Goal: Transaction & Acquisition: Purchase product/service

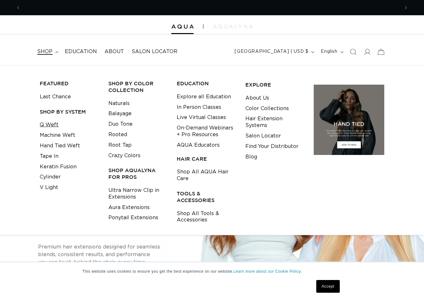
scroll to position [0, 379]
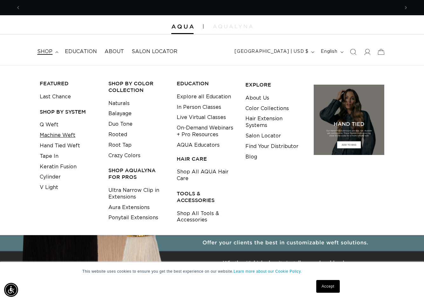
click at [52, 134] on link "Machine Weft" at bounding box center [58, 135] width 36 height 10
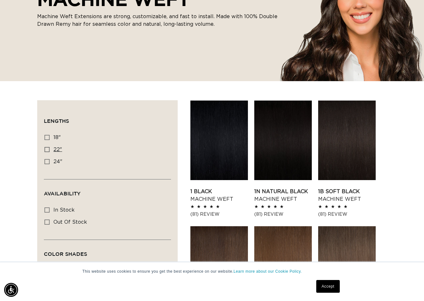
scroll to position [0, 379]
click at [54, 144] on label "22" 22" (33 products)" at bounding box center [105, 150] width 122 height 12
click at [50, 147] on input "22" 22" (33 products)" at bounding box center [46, 149] width 5 height 5
checkbox input "true"
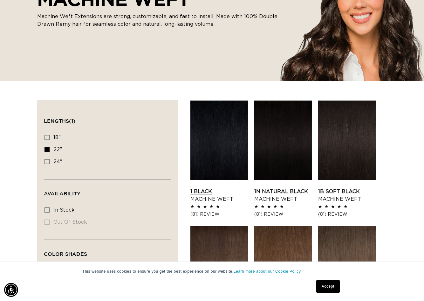
click at [223, 187] on link "1 Black Machine Weft" at bounding box center [219, 194] width 58 height 15
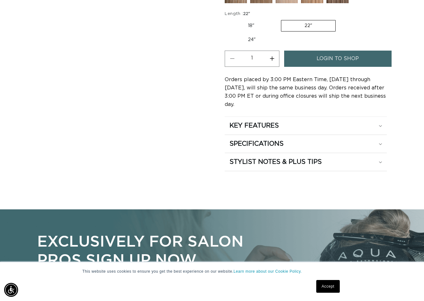
scroll to position [318, 0]
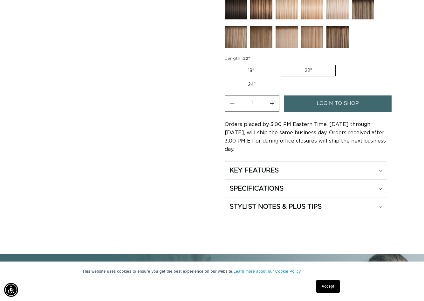
click at [329, 111] on span "login to shop" at bounding box center [337, 103] width 42 height 16
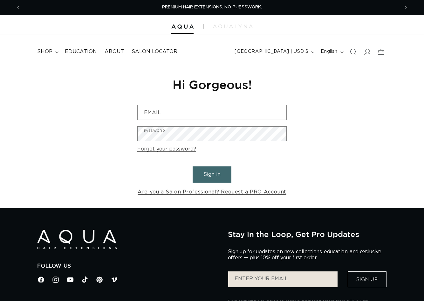
click at [206, 109] on input "Email" at bounding box center [212, 112] width 149 height 14
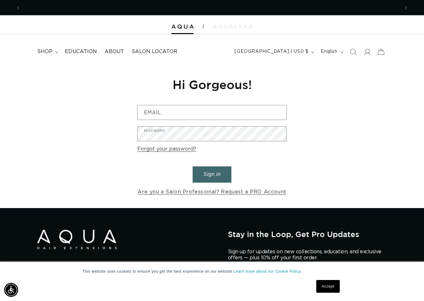
scroll to position [0, 757]
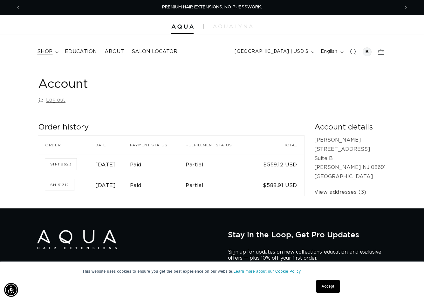
click at [42, 48] on summary "shop" at bounding box center [47, 51] width 28 height 14
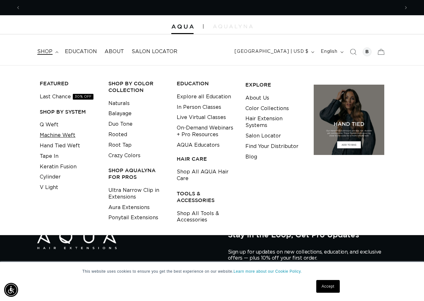
scroll to position [0, 757]
click at [58, 138] on link "Machine Weft" at bounding box center [58, 135] width 36 height 10
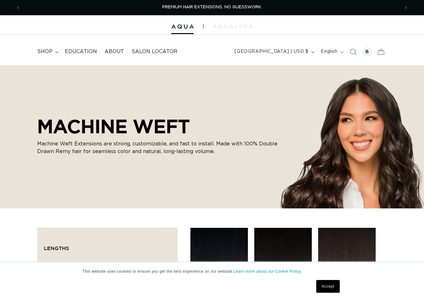
scroll to position [95, 0]
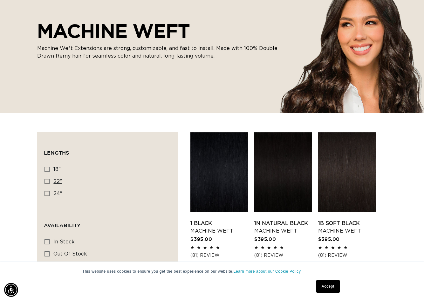
click at [55, 182] on span "22"" at bounding box center [57, 181] width 9 height 5
click at [50, 182] on input "22" 22" (33 products)" at bounding box center [46, 181] width 5 height 5
checkbox input "true"
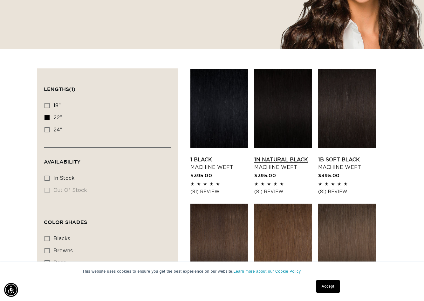
scroll to position [0, 757]
click at [294, 156] on link "1N Natural Black Machine Weft" at bounding box center [283, 163] width 58 height 15
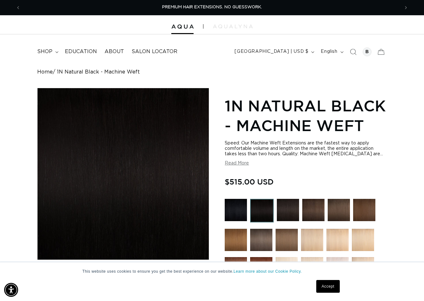
click at [234, 159] on div "Speed: Our Machine Weft Extensions are the fastest way to apply comfortable vol…" at bounding box center [306, 152] width 162 height 25
click at [233, 163] on button "Read More" at bounding box center [237, 162] width 24 height 5
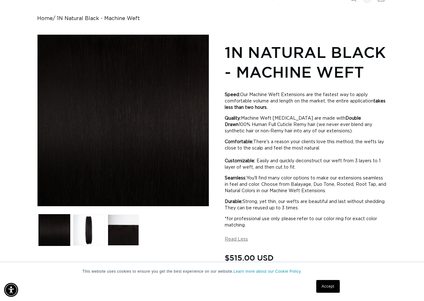
scroll to position [0, 0]
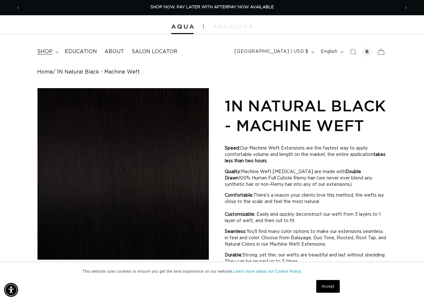
click at [48, 49] on span "shop" at bounding box center [44, 51] width 15 height 7
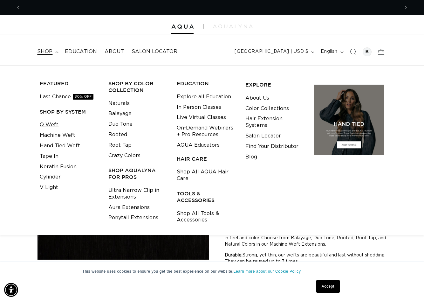
click at [50, 125] on link "Q Weft" at bounding box center [49, 124] width 19 height 10
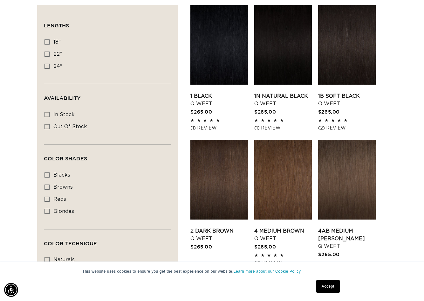
scroll to position [0, 379]
click at [52, 50] on label "22" 22" (5 products)" at bounding box center [105, 54] width 122 height 12
click at [50, 51] on input "22" 22" (5 products)" at bounding box center [46, 53] width 5 height 5
checkbox input "true"
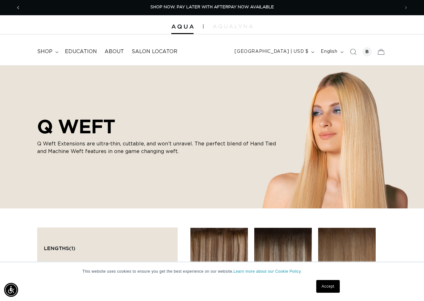
click at [18, 6] on icon "Previous announcement" at bounding box center [18, 7] width 2 height 7
click at [17, 7] on icon "Previous announcement" at bounding box center [18, 7] width 2 height 7
click at [47, 49] on span "shop" at bounding box center [44, 51] width 15 height 7
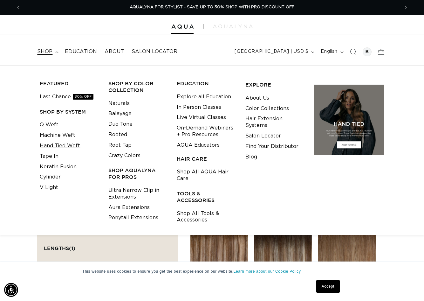
click at [63, 143] on link "Hand Tied Weft" at bounding box center [60, 145] width 40 height 10
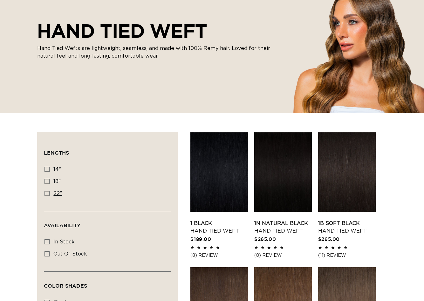
scroll to position [95, 0]
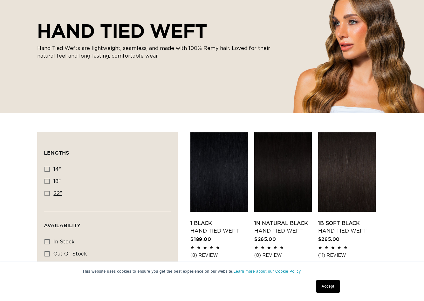
click at [51, 196] on label "22" 22" (30 products)" at bounding box center [105, 193] width 122 height 12
click at [50, 196] on input "22" 22" (30 products)" at bounding box center [46, 193] width 5 height 5
checkbox input "true"
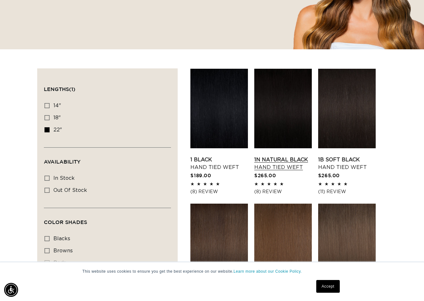
scroll to position [0, 379]
click at [298, 156] on link "1N Natural Black Hand Tied Weft" at bounding box center [283, 163] width 58 height 15
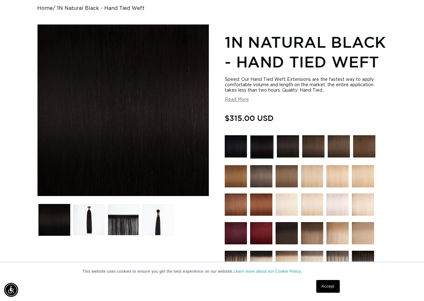
scroll to position [0, 379]
click at [229, 98] on button "Read More" at bounding box center [237, 99] width 24 height 5
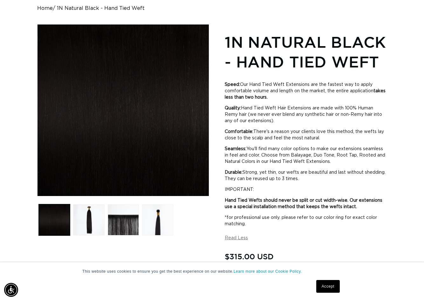
scroll to position [0, 757]
click at [141, 220] on ul "Gallery Viewer" at bounding box center [123, 219] width 172 height 34
click at [96, 223] on button "Load image 2 in gallery view" at bounding box center [88, 219] width 31 height 31
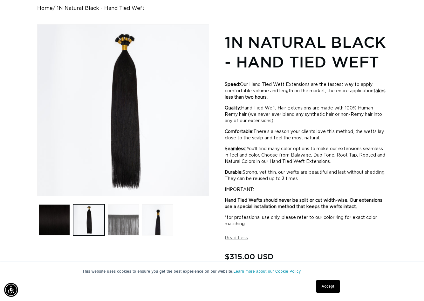
scroll to position [0, 0]
click at [122, 219] on button "Load image 3 in gallery view" at bounding box center [123, 219] width 31 height 31
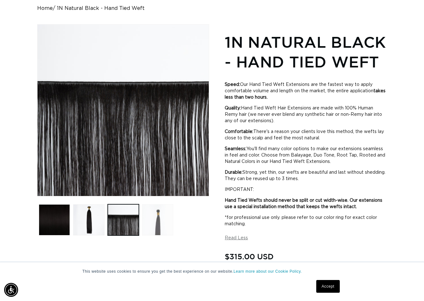
click at [158, 225] on button "Load image 4 in gallery view" at bounding box center [157, 219] width 31 height 31
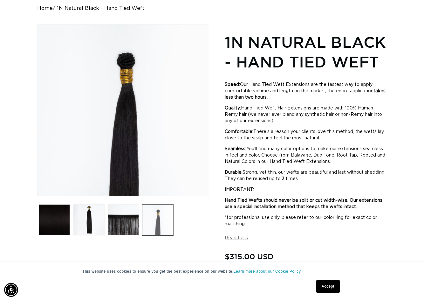
scroll to position [0, 379]
click at [121, 224] on button "Load image 3 in gallery view" at bounding box center [123, 219] width 31 height 31
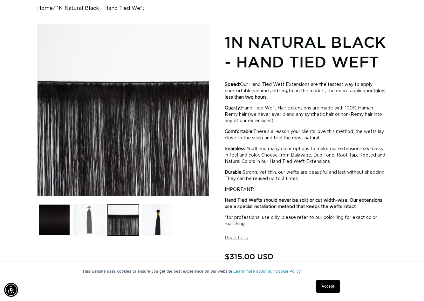
click at [88, 219] on button "Load image 2 in gallery view" at bounding box center [88, 219] width 31 height 31
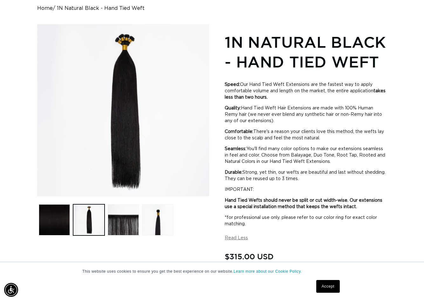
scroll to position [0, 0]
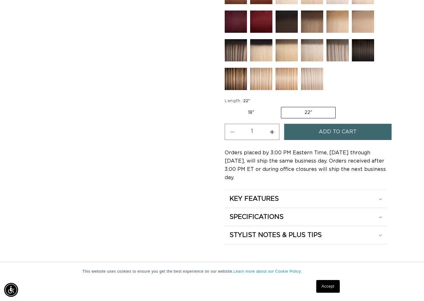
click at [327, 132] on span "Add to cart" at bounding box center [338, 132] width 38 height 16
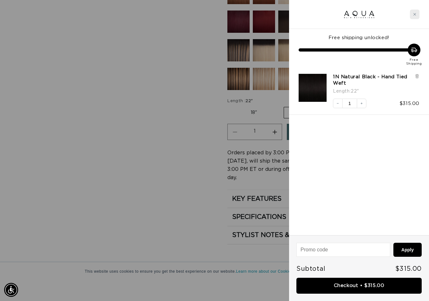
click at [413, 13] on icon "Close cart" at bounding box center [414, 14] width 3 height 3
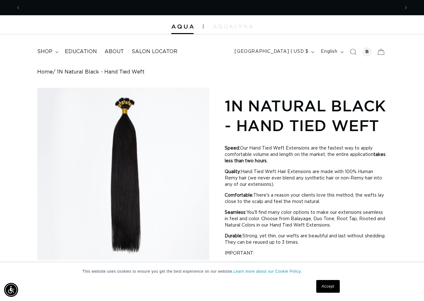
scroll to position [0, 379]
